Goal: Information Seeking & Learning: Learn about a topic

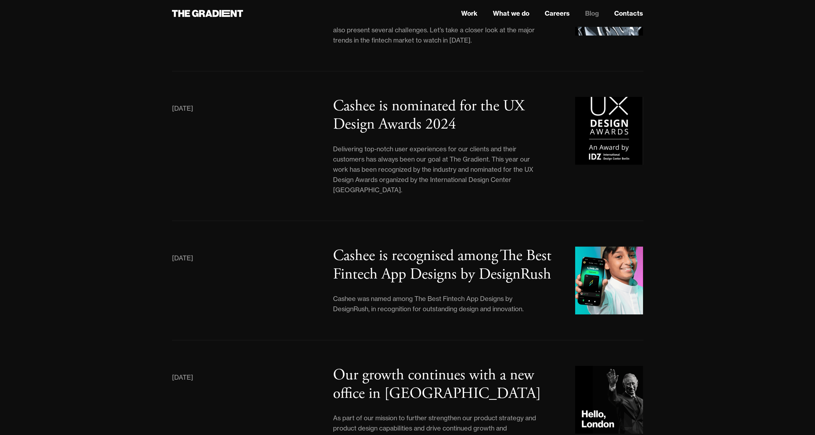
scroll to position [953, 0]
click at [469, 255] on h3 "Cashee is recognised among The Best Fintech App Designs by DesignRush" at bounding box center [442, 265] width 218 height 38
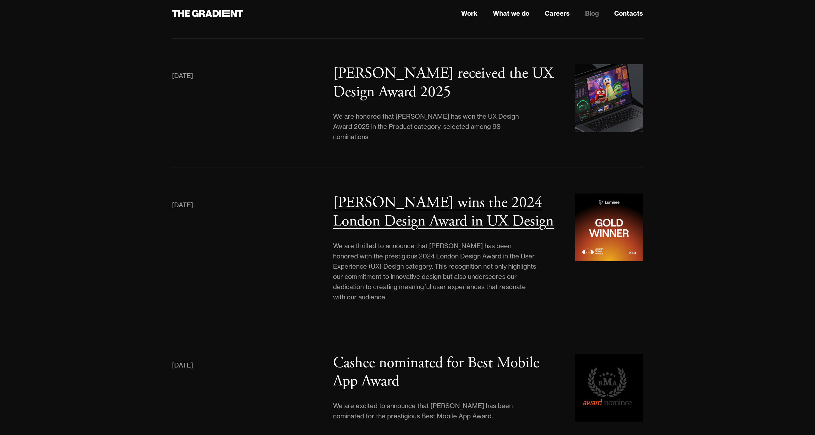
scroll to position [200, 0]
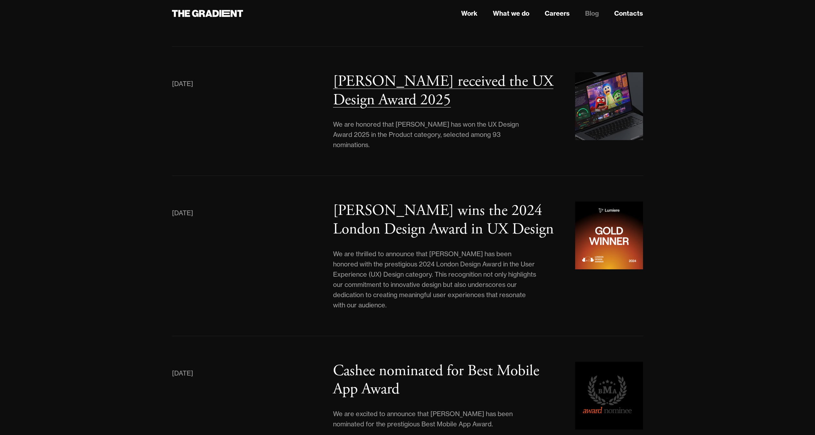
click at [412, 93] on div "Lumiere received the UX Design Award 2025" at bounding box center [447, 90] width 229 height 37
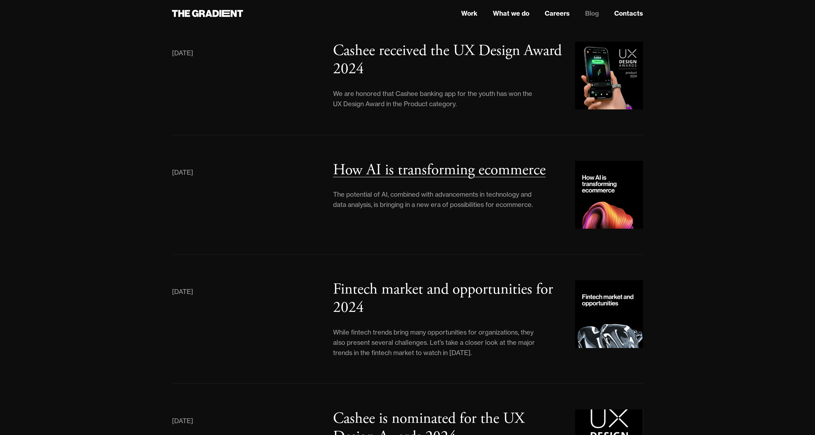
scroll to position [849, 0]
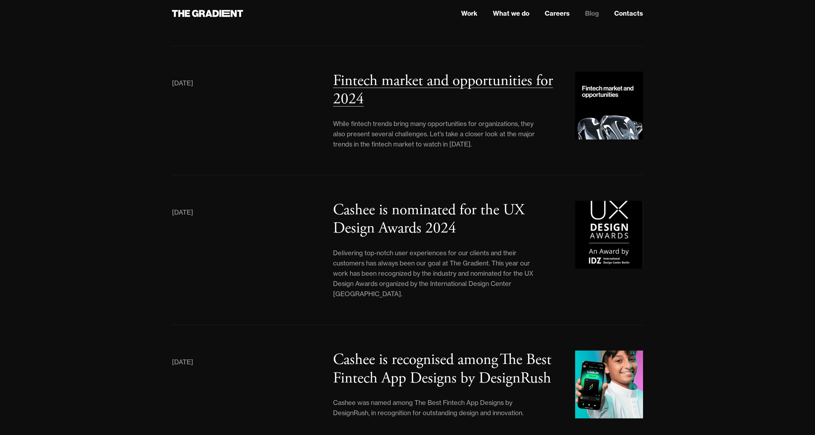
click at [357, 91] on h3 "Fintech market and opportunities for 2024" at bounding box center [443, 90] width 220 height 38
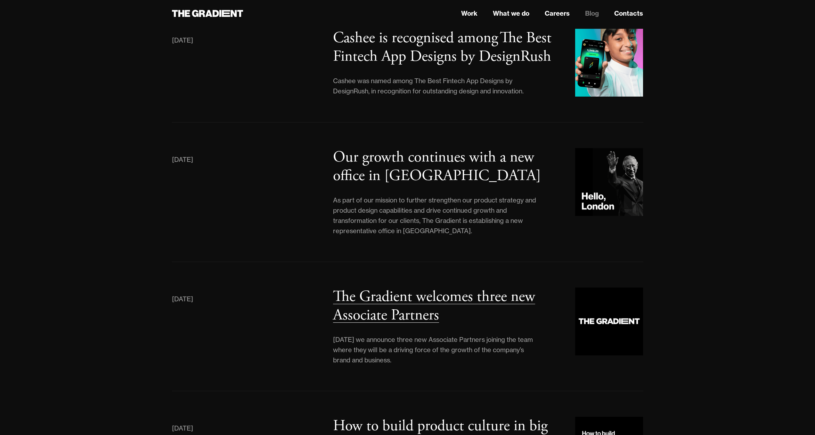
scroll to position [1309, 0]
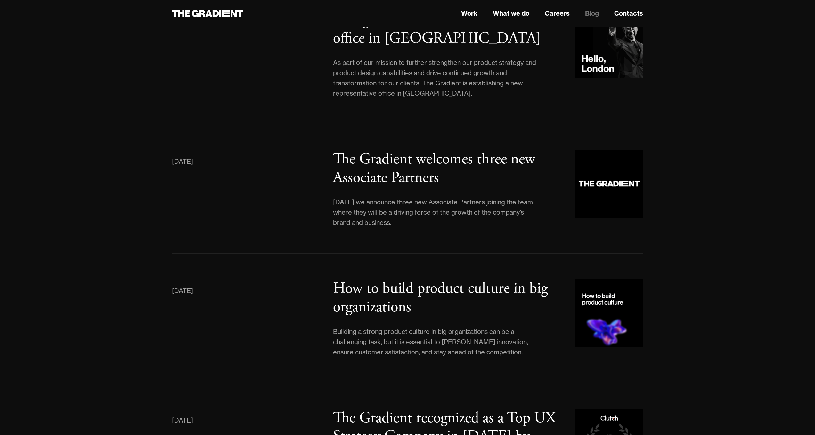
click at [515, 279] on h3 "How to build product culture in big organizations" at bounding box center [440, 298] width 215 height 38
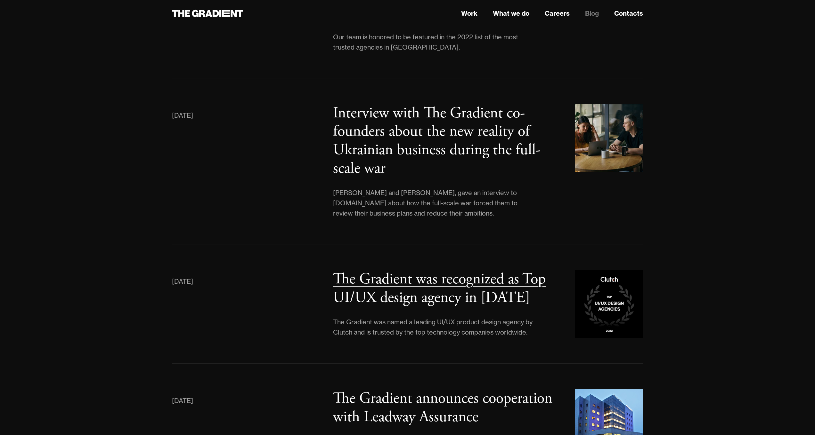
scroll to position [2196, 0]
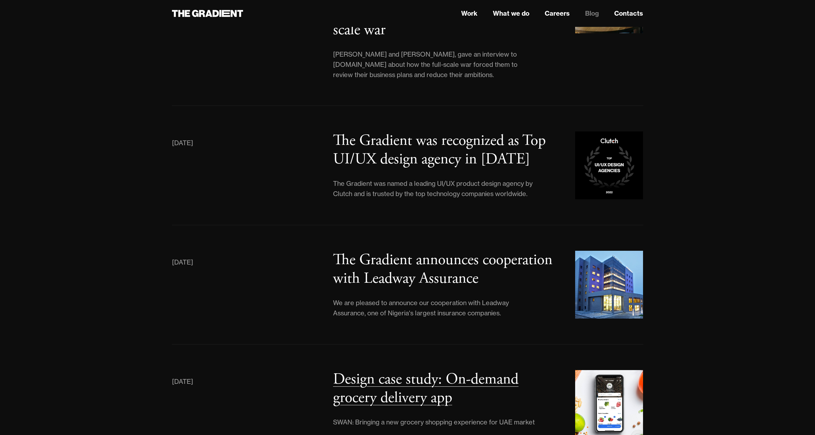
click at [477, 370] on h3 "Design case study: On-demand grocery delivery app" at bounding box center [425, 389] width 185 height 38
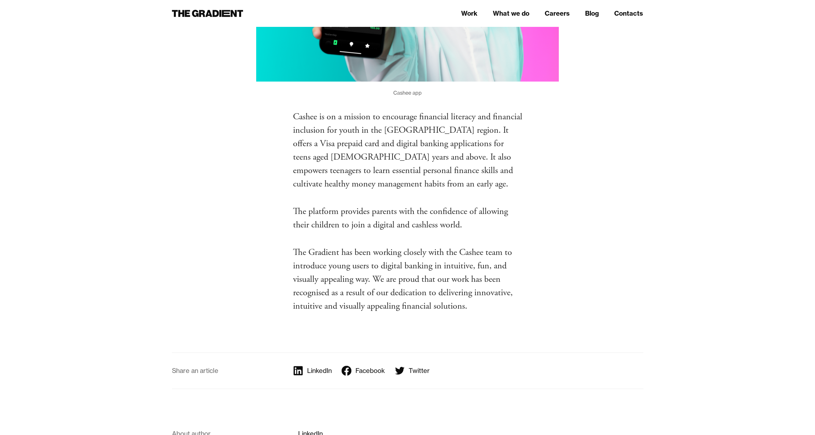
scroll to position [221, 0]
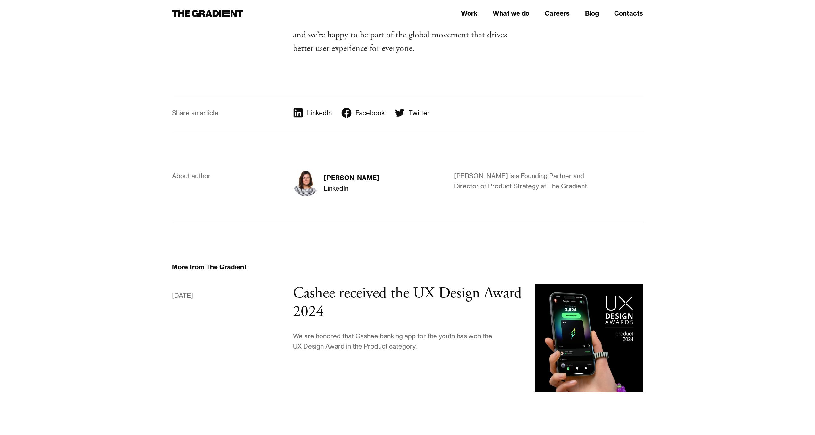
scroll to position [920, 0]
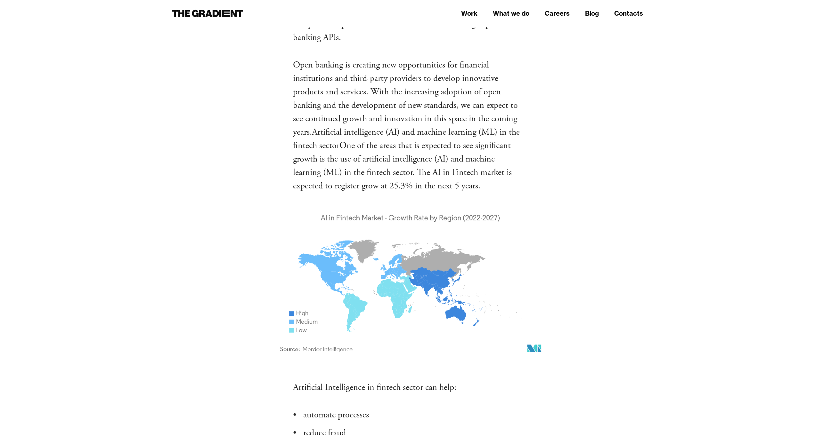
scroll to position [2308, 0]
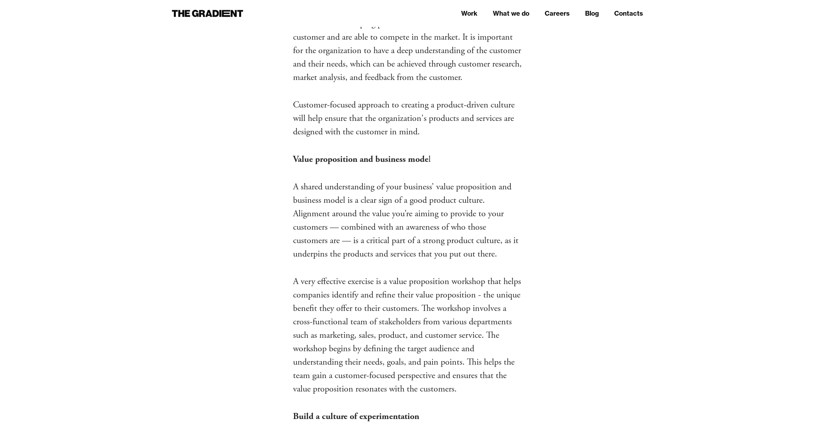
scroll to position [3128, 0]
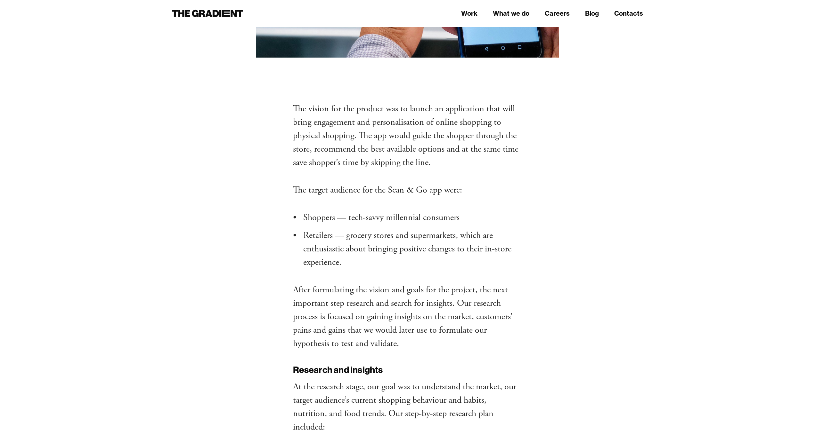
scroll to position [785, 0]
